Goal: Find specific page/section: Find specific page/section

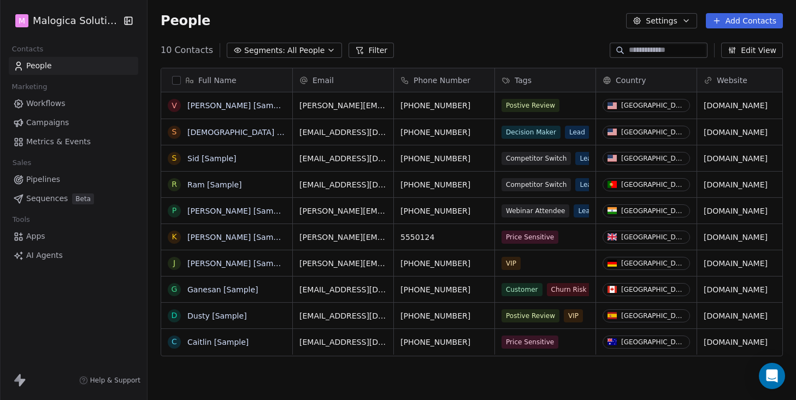
scroll to position [352, 648]
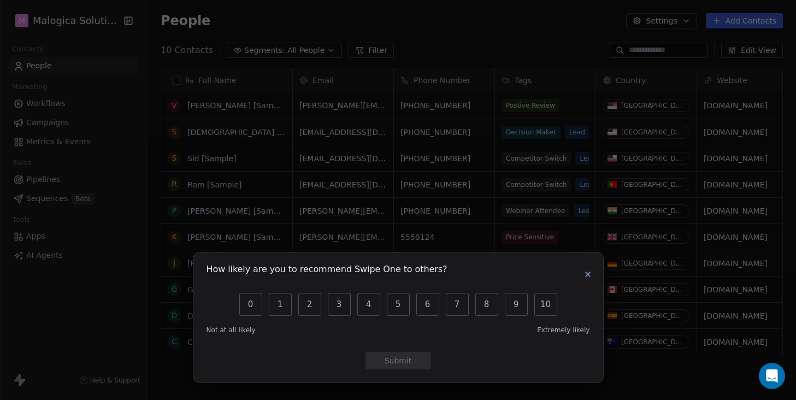
click at [590, 275] on icon "button" at bounding box center [587, 274] width 9 height 9
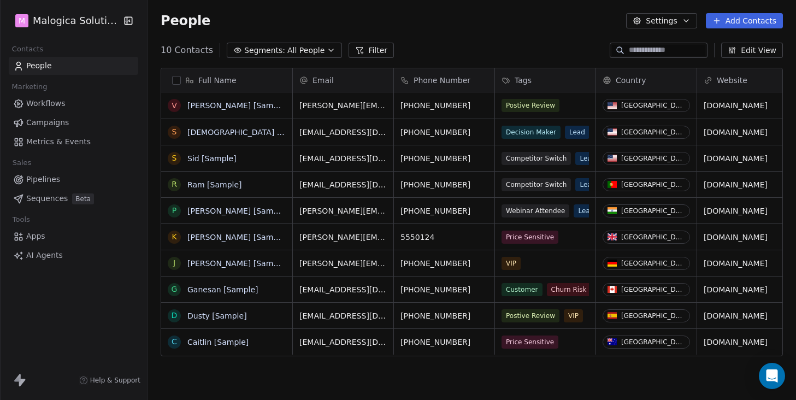
click at [93, 20] on html "M Malogica Solutions Contacts People Marketing Workflows Campaigns Metrics & Ev…" at bounding box center [398, 200] width 796 height 400
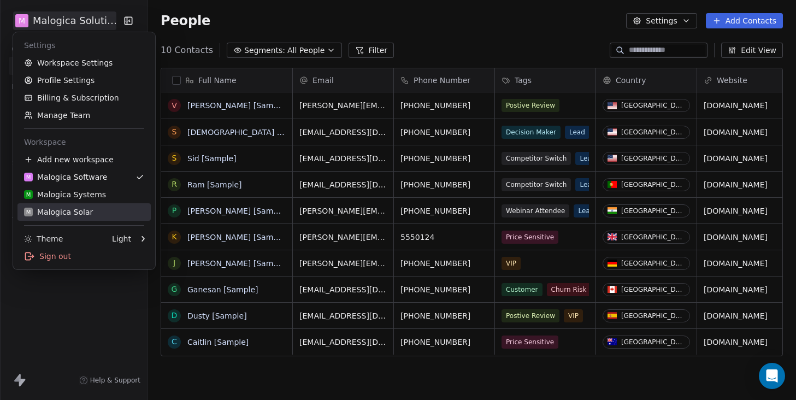
click at [79, 209] on div "M Malogica Solar" at bounding box center [58, 211] width 69 height 11
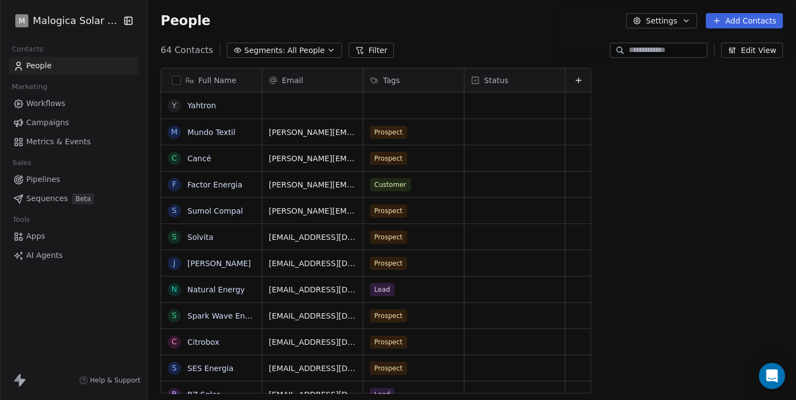
scroll to position [352, 648]
click at [53, 178] on span "Pipelines" at bounding box center [43, 179] width 34 height 11
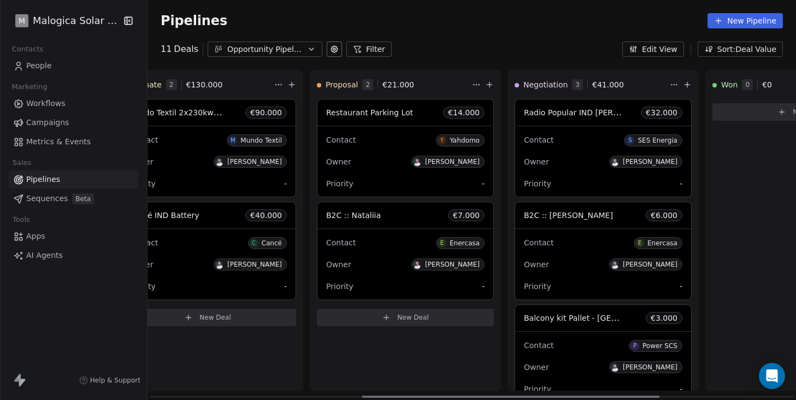
scroll to position [0, 468]
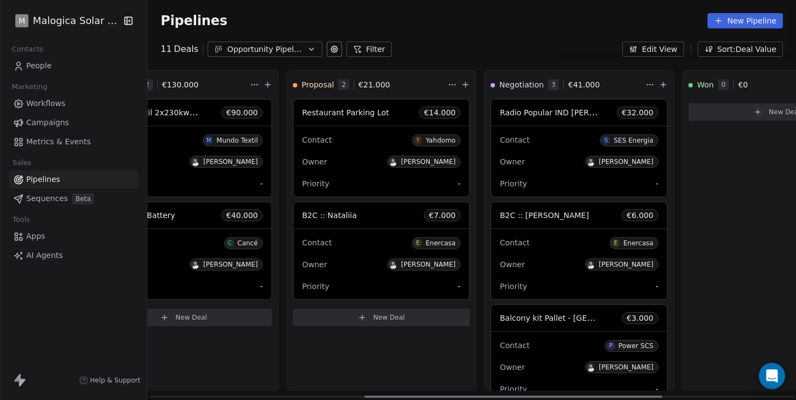
click at [568, 111] on span "Radio Popular IND [PERSON_NAME]" at bounding box center [567, 112] width 135 height 10
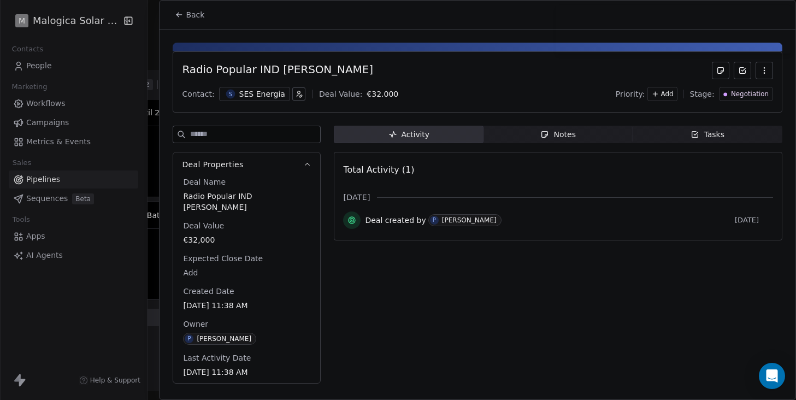
click at [257, 95] on div "SES Energia" at bounding box center [262, 93] width 46 height 11
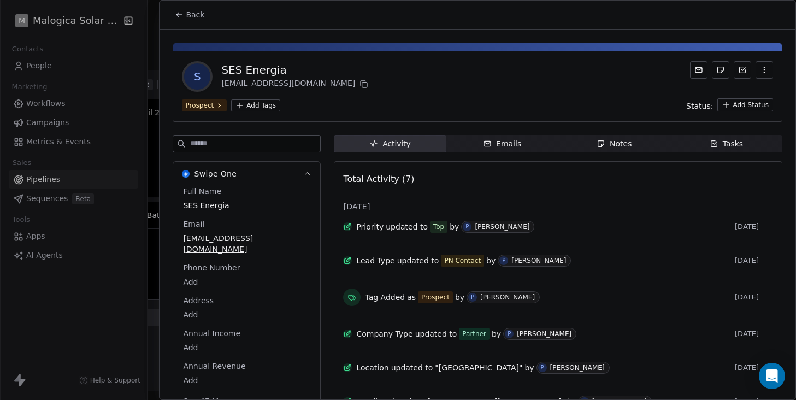
click at [181, 16] on icon at bounding box center [179, 14] width 9 height 9
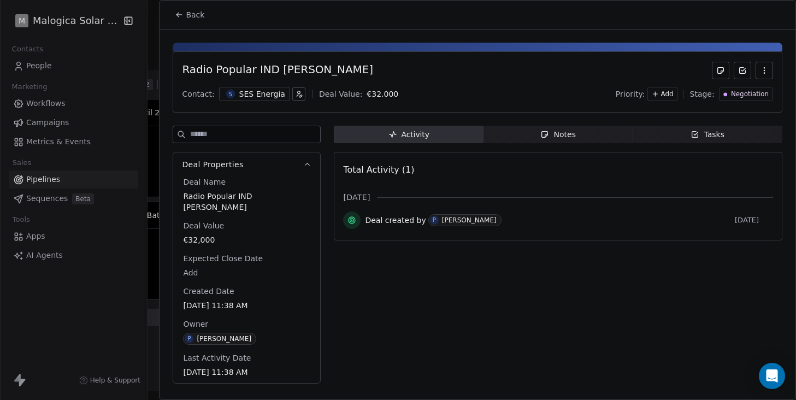
click at [180, 13] on icon at bounding box center [179, 14] width 9 height 9
